Goal: Check status: Check status

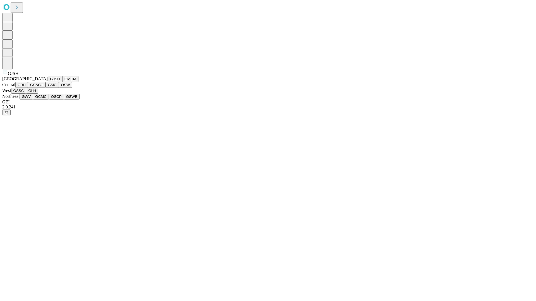
click at [48, 82] on button "GJSH" at bounding box center [55, 79] width 15 height 6
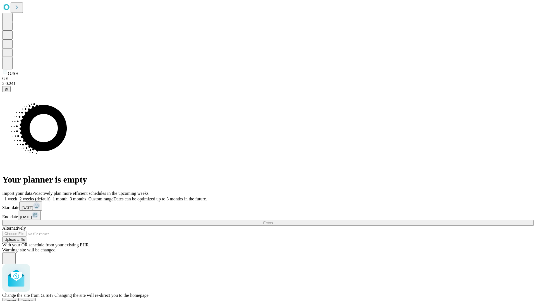
click at [34, 299] on span "Confirm" at bounding box center [27, 301] width 13 height 4
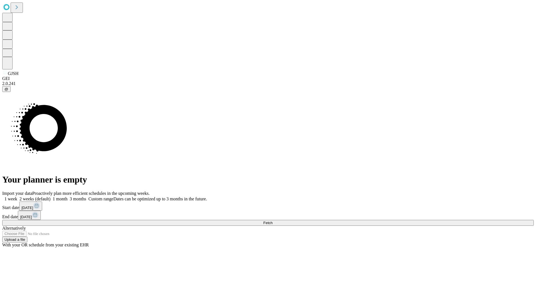
click at [51, 197] on label "2 weeks (default)" at bounding box center [33, 199] width 33 height 5
click at [272, 221] on span "Fetch" at bounding box center [267, 223] width 9 height 4
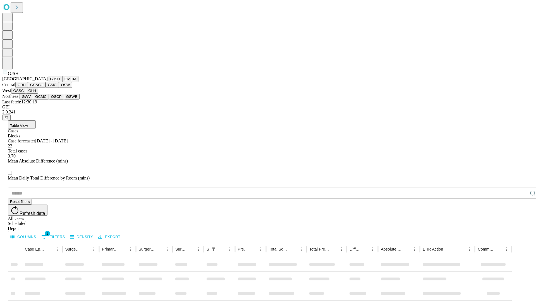
click at [62, 82] on button "GMCM" at bounding box center [70, 79] width 16 height 6
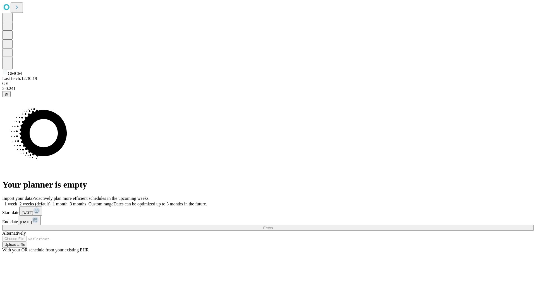
click at [51, 202] on label "2 weeks (default)" at bounding box center [33, 204] width 33 height 5
click at [272, 226] on span "Fetch" at bounding box center [267, 228] width 9 height 4
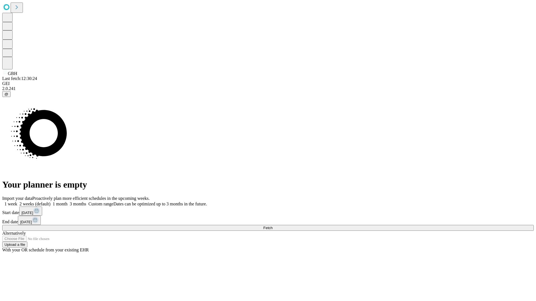
click at [51, 202] on label "2 weeks (default)" at bounding box center [33, 204] width 33 height 5
click at [272, 226] on span "Fetch" at bounding box center [267, 228] width 9 height 4
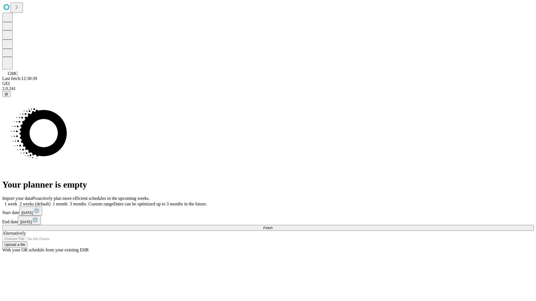
click at [51, 202] on label "2 weeks (default)" at bounding box center [33, 204] width 33 height 5
click at [272, 226] on span "Fetch" at bounding box center [267, 228] width 9 height 4
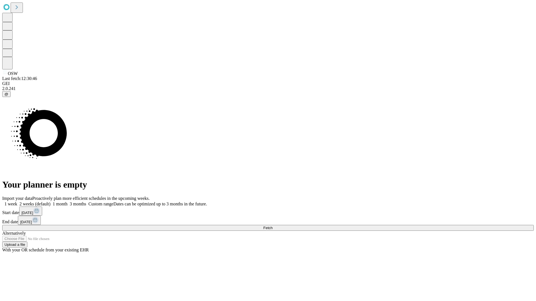
click at [51, 202] on label "2 weeks (default)" at bounding box center [33, 204] width 33 height 5
click at [272, 226] on span "Fetch" at bounding box center [267, 228] width 9 height 4
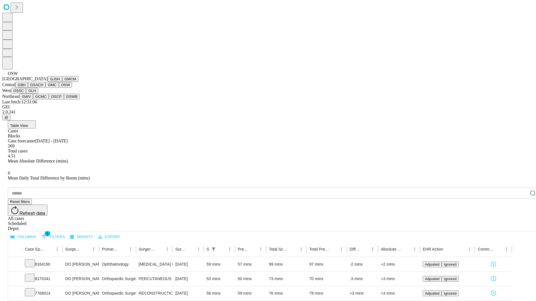
click at [26, 94] on button "OSSC" at bounding box center [18, 91] width 15 height 6
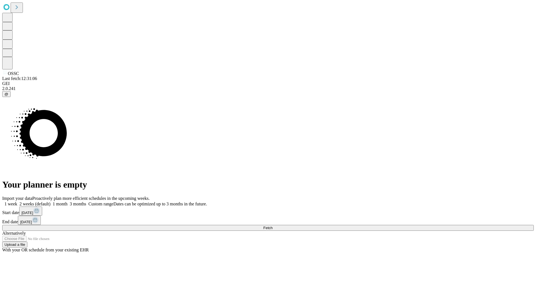
click at [51, 202] on label "2 weeks (default)" at bounding box center [33, 204] width 33 height 5
click at [272, 226] on span "Fetch" at bounding box center [267, 228] width 9 height 4
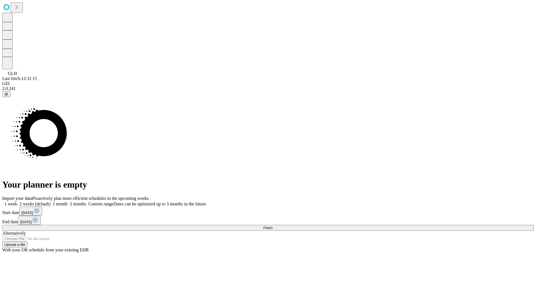
click at [272, 226] on span "Fetch" at bounding box center [267, 228] width 9 height 4
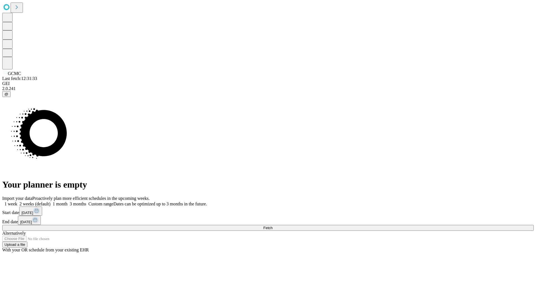
click at [51, 202] on label "2 weeks (default)" at bounding box center [33, 204] width 33 height 5
click at [272, 226] on span "Fetch" at bounding box center [267, 228] width 9 height 4
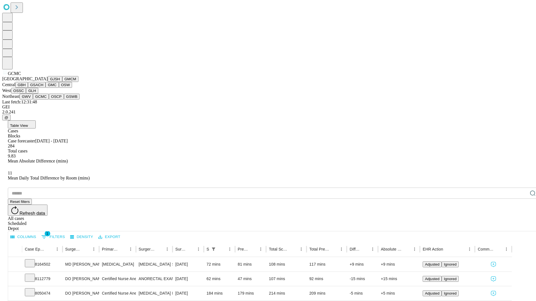
click at [49, 100] on button "OSCP" at bounding box center [56, 97] width 15 height 6
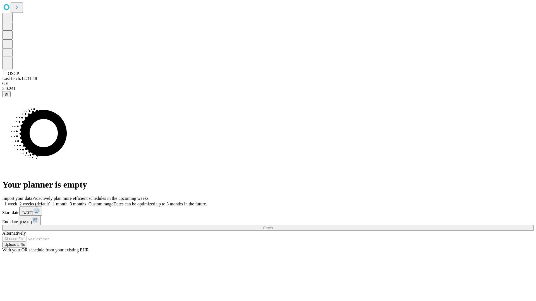
click at [272, 226] on span "Fetch" at bounding box center [267, 228] width 9 height 4
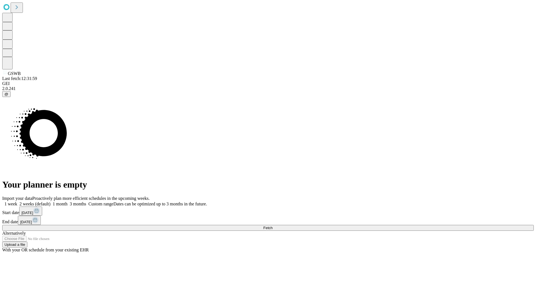
click at [51, 202] on label "2 weeks (default)" at bounding box center [33, 204] width 33 height 5
click at [272, 226] on span "Fetch" at bounding box center [267, 228] width 9 height 4
